Goal: Navigation & Orientation: Find specific page/section

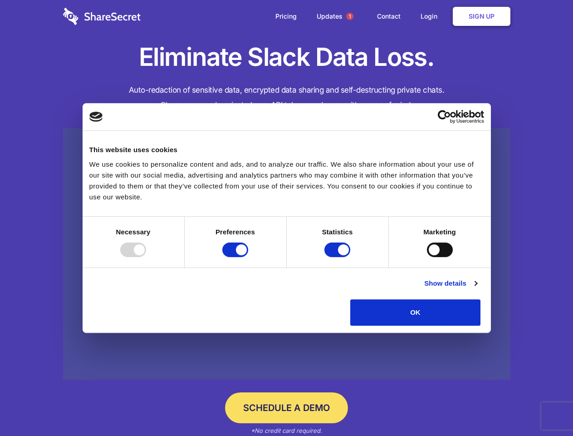
click at [146, 257] on div at bounding box center [133, 249] width 26 height 15
click at [248, 257] on input "Preferences" at bounding box center [235, 249] width 26 height 15
checkbox input "false"
click at [338, 257] on input "Statistics" at bounding box center [337, 249] width 26 height 15
checkbox input "false"
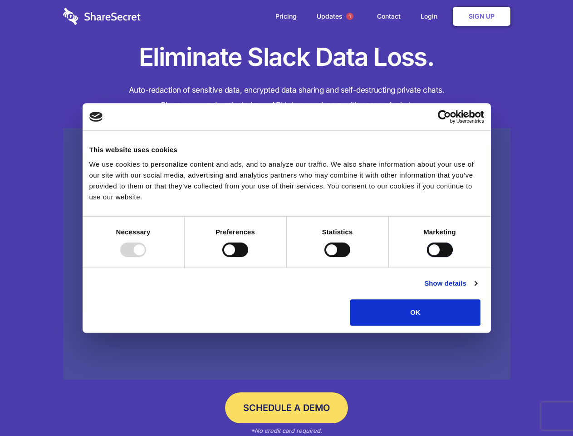
click at [427, 257] on input "Marketing" at bounding box center [440, 249] width 26 height 15
checkbox input "true"
click at [477, 289] on link "Show details" at bounding box center [450, 283] width 53 height 11
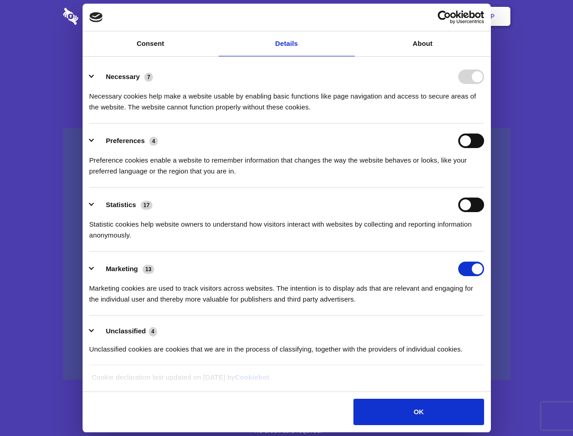
click at [484, 187] on li "Preferences 4 Preference cookies enable a website to remember information that …" at bounding box center [286, 155] width 395 height 64
click at [349, 16] on span "1" at bounding box center [349, 16] width 7 height 7
